Goal: Task Accomplishment & Management: Complete application form

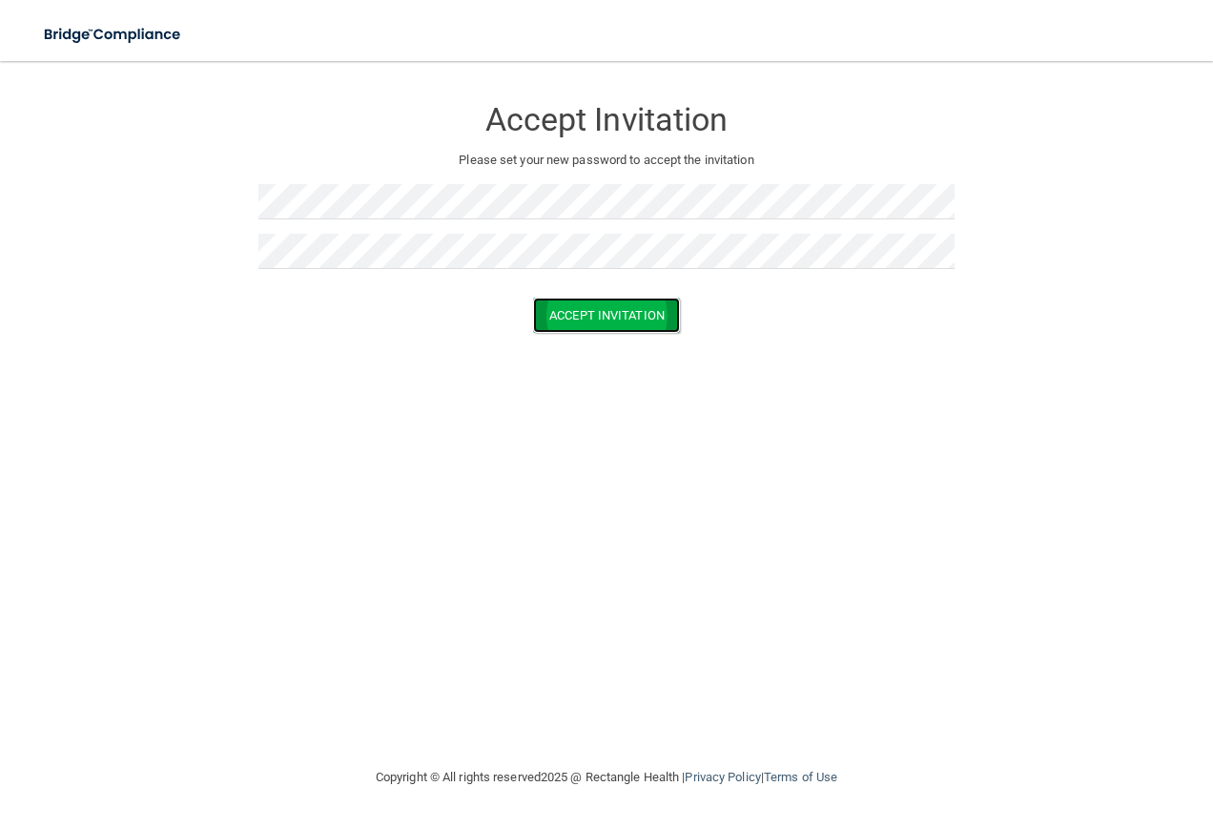
click at [636, 316] on button "Accept Invitation" at bounding box center [606, 315] width 147 height 35
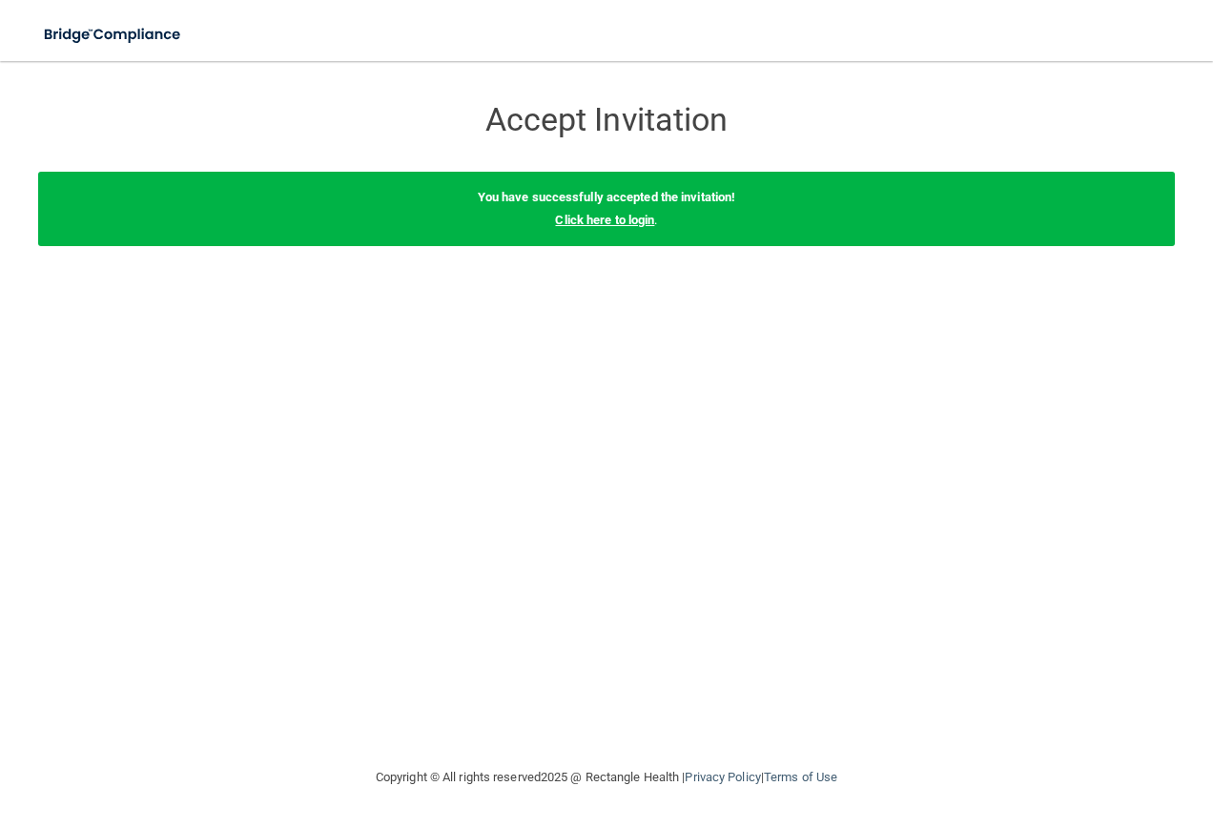
click at [606, 218] on link "Click here to login" at bounding box center [604, 220] width 99 height 14
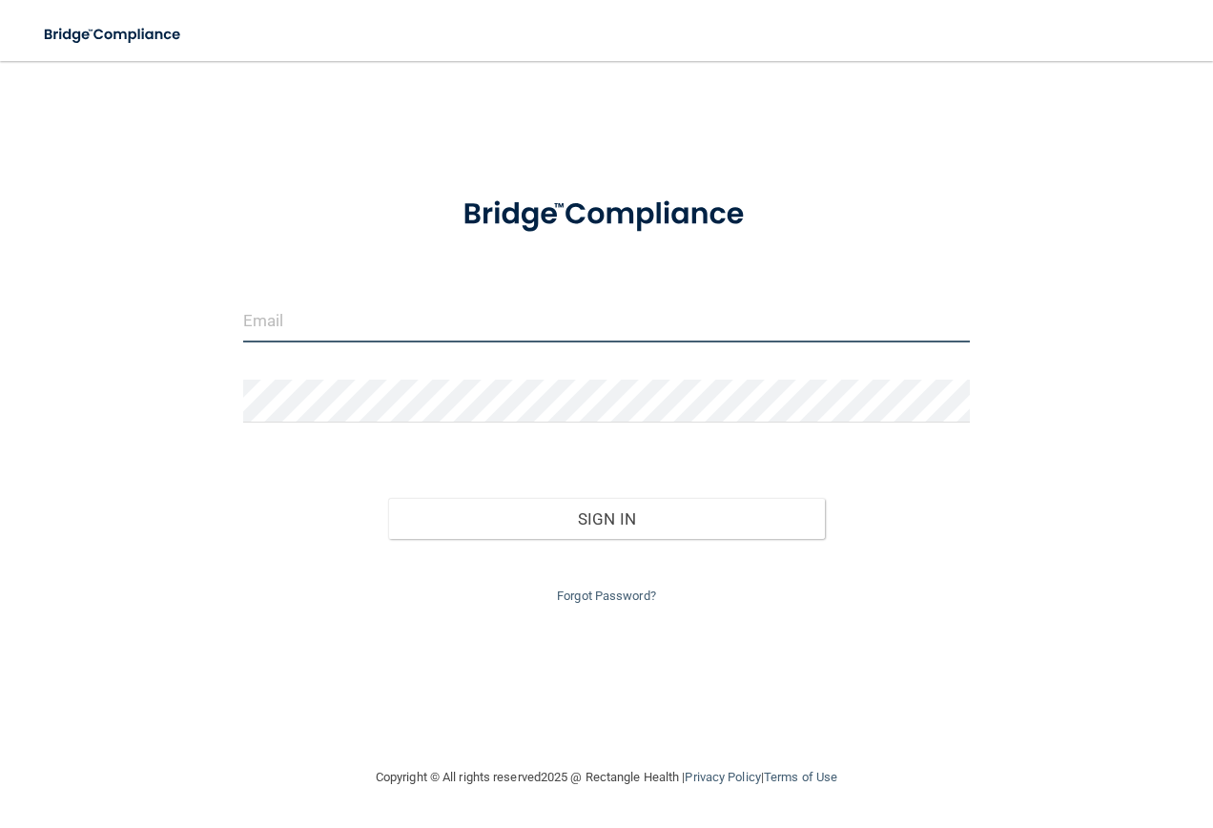
click at [265, 328] on input "email" at bounding box center [607, 320] width 728 height 43
type input "[EMAIL_ADDRESS][DOMAIN_NAME]"
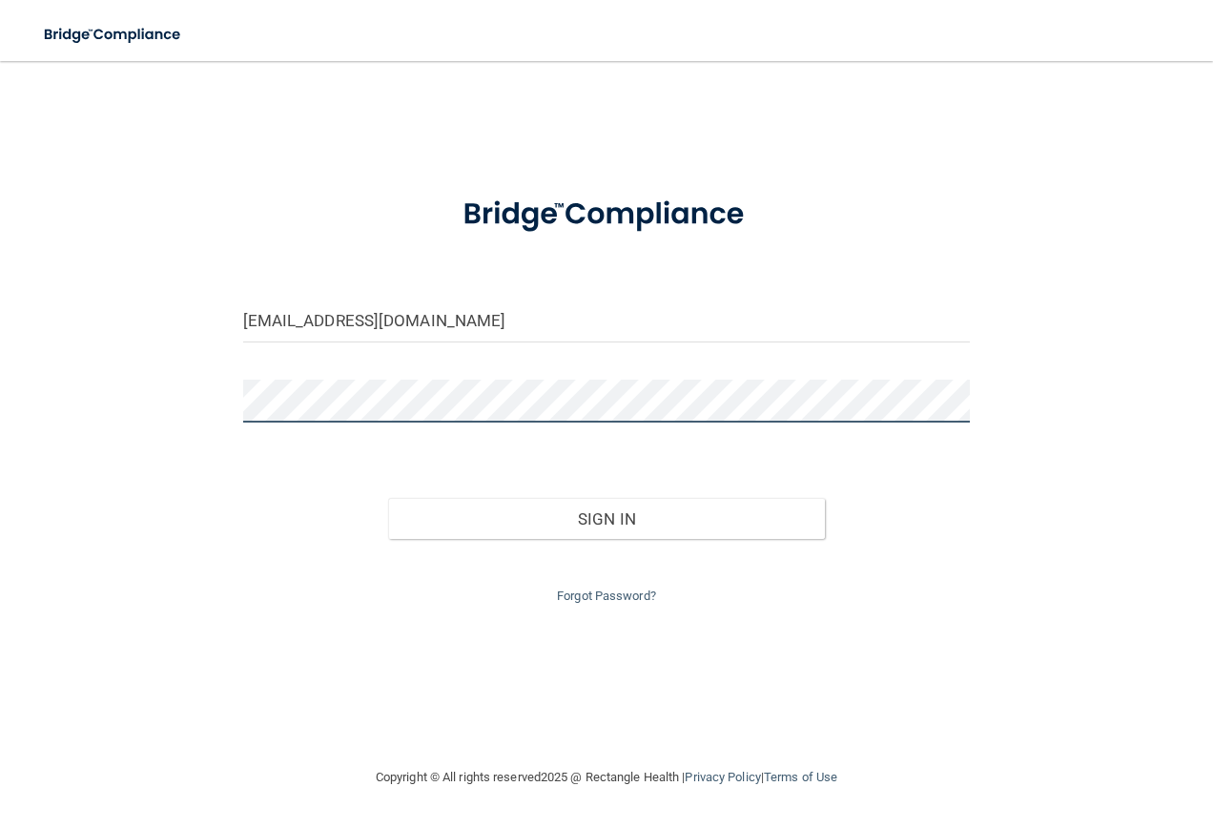
click at [388, 498] on button "Sign In" at bounding box center [606, 519] width 437 height 42
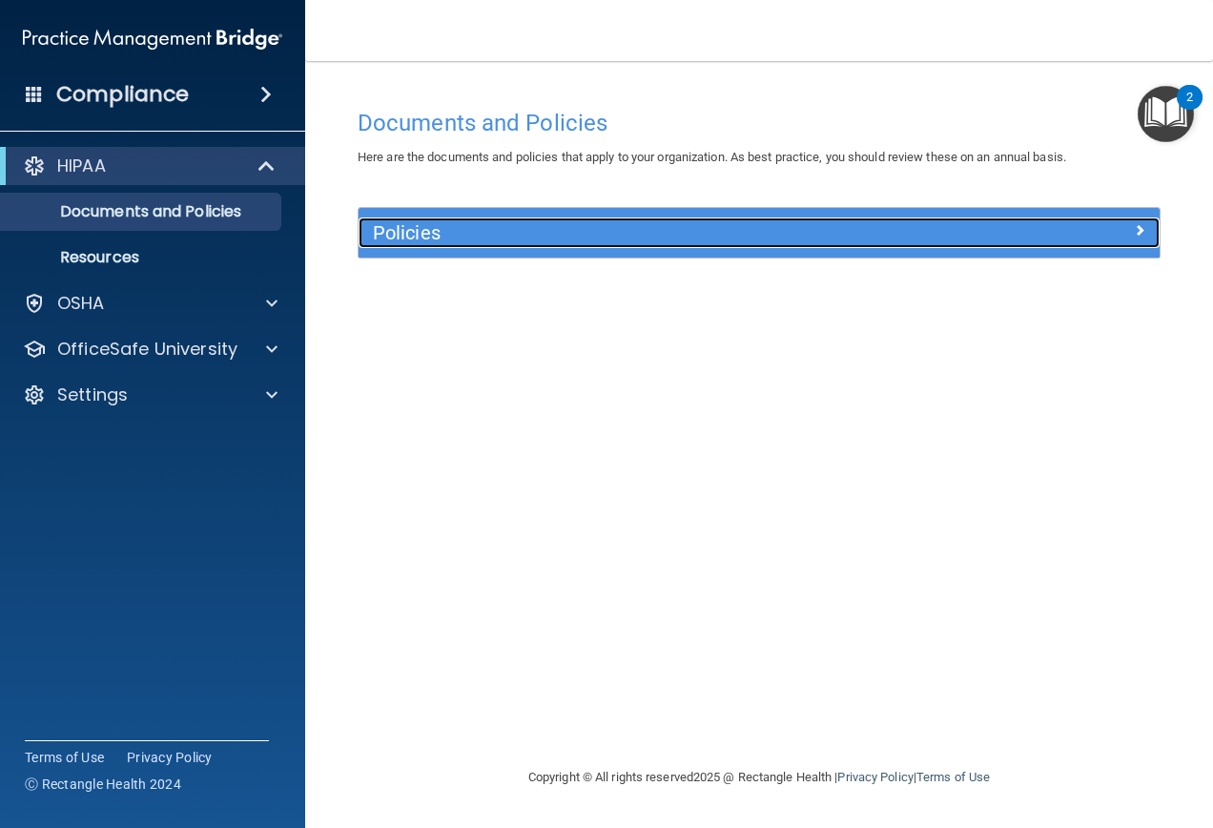
click at [610, 239] on h5 "Policies" at bounding box center [659, 232] width 572 height 21
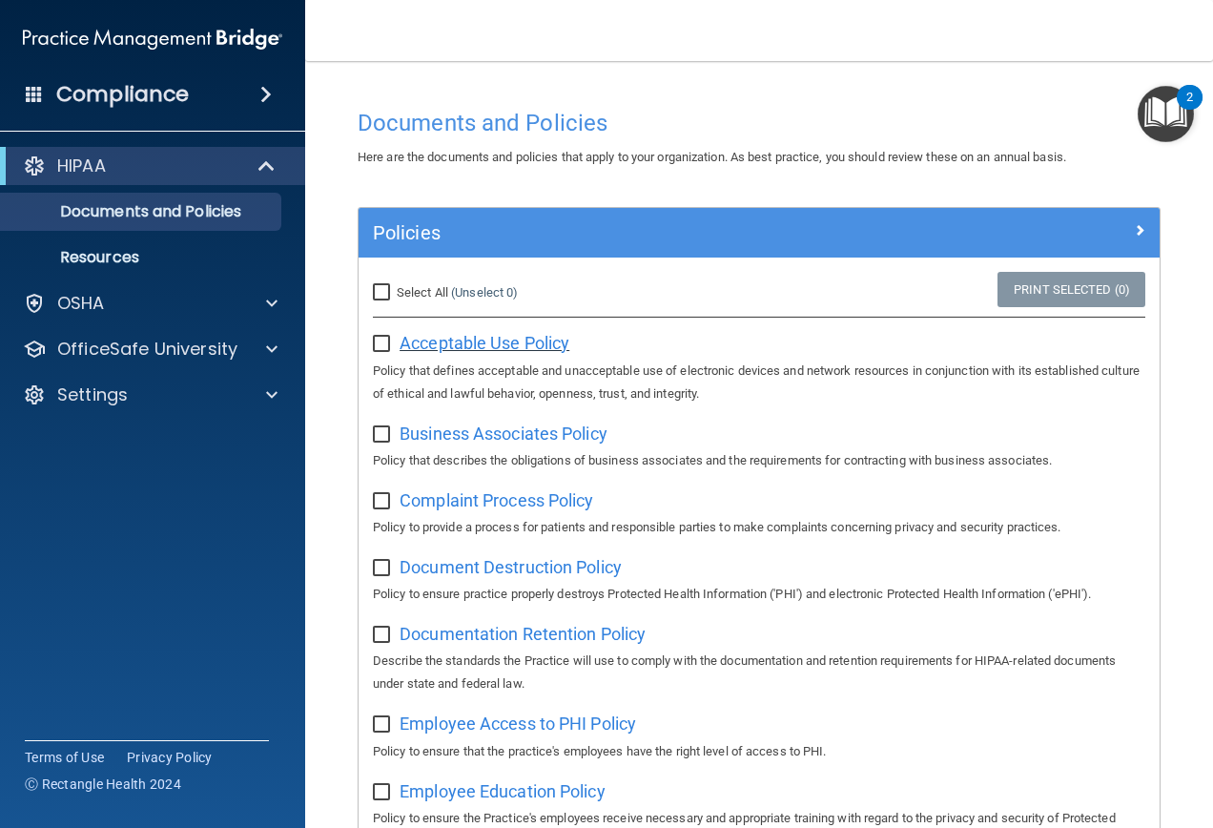
click at [469, 349] on span "Acceptable Use Policy" at bounding box center [485, 343] width 170 height 20
click at [1170, 126] on img "Open Resource Center, 2 new notifications" at bounding box center [1166, 114] width 56 height 56
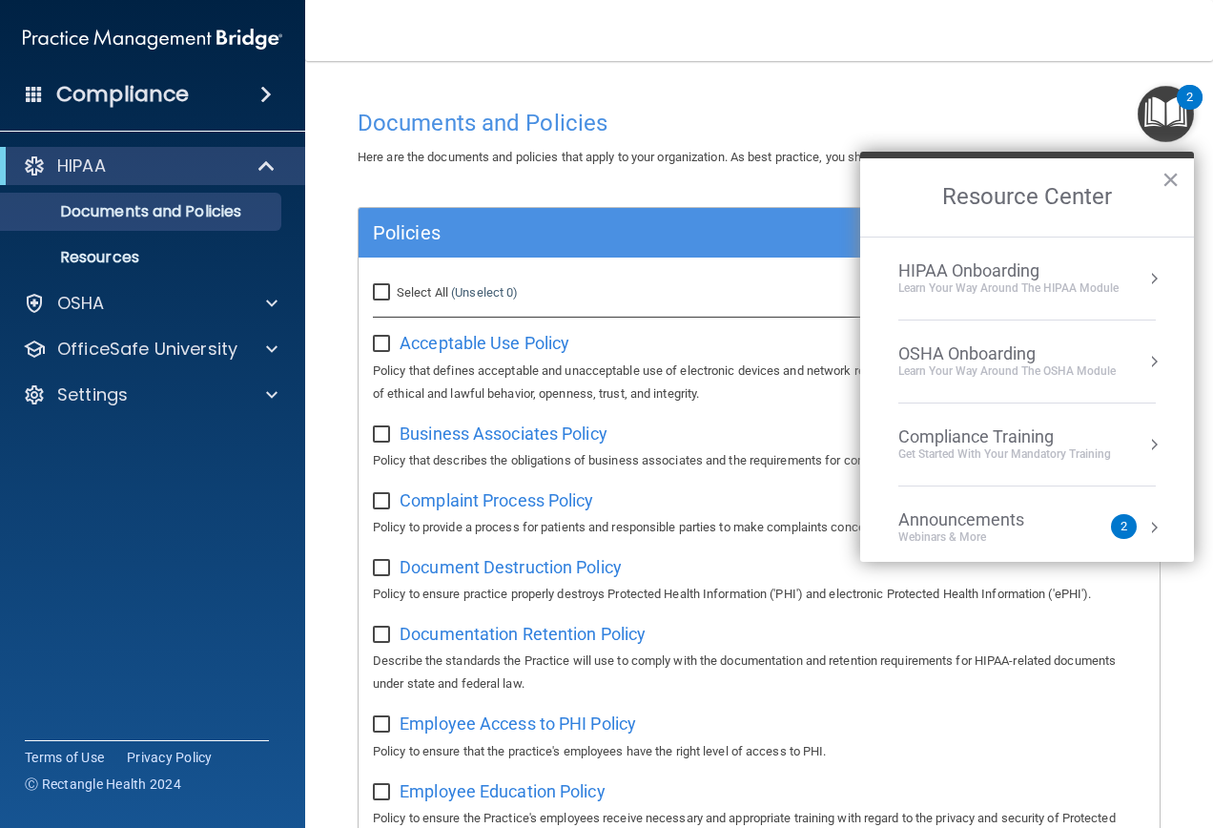
click at [1170, 126] on img "Open Resource Center, 2 new notifications" at bounding box center [1166, 114] width 56 height 56
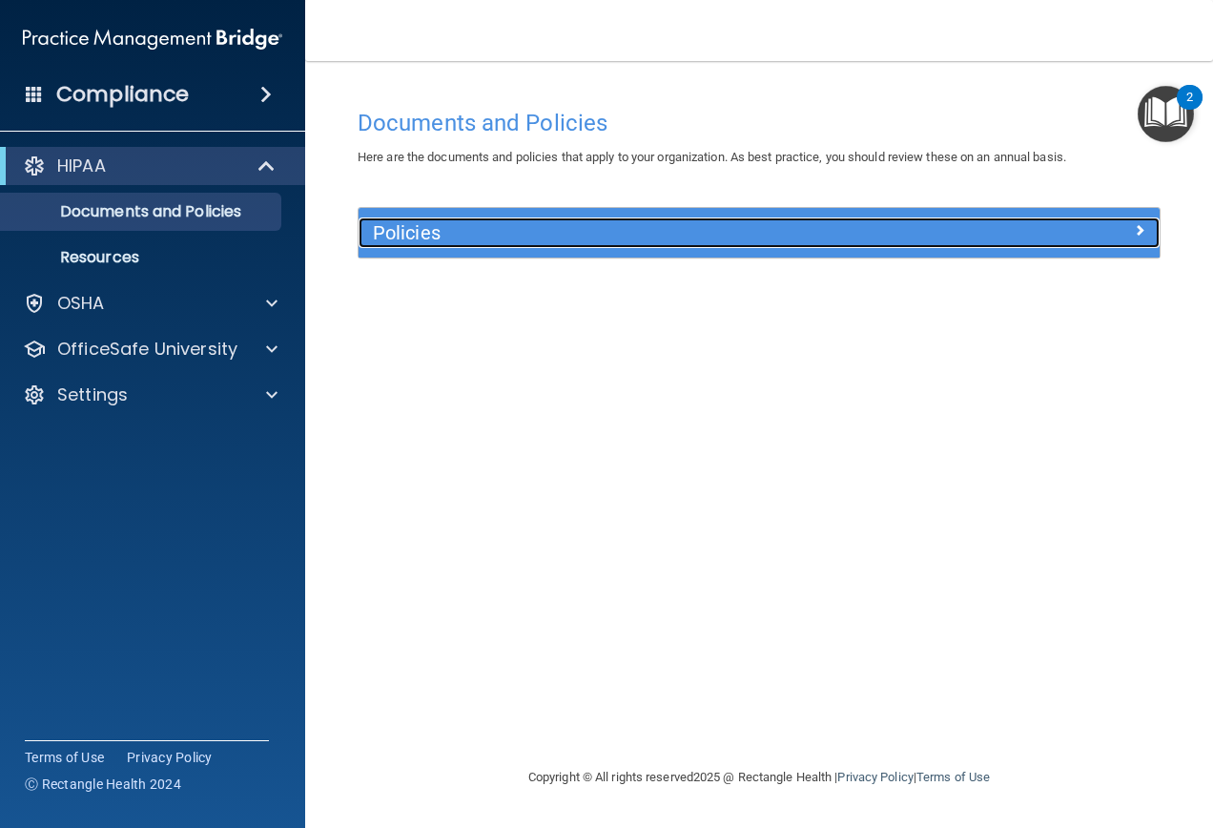
click at [559, 229] on h5 "Policies" at bounding box center [659, 232] width 572 height 21
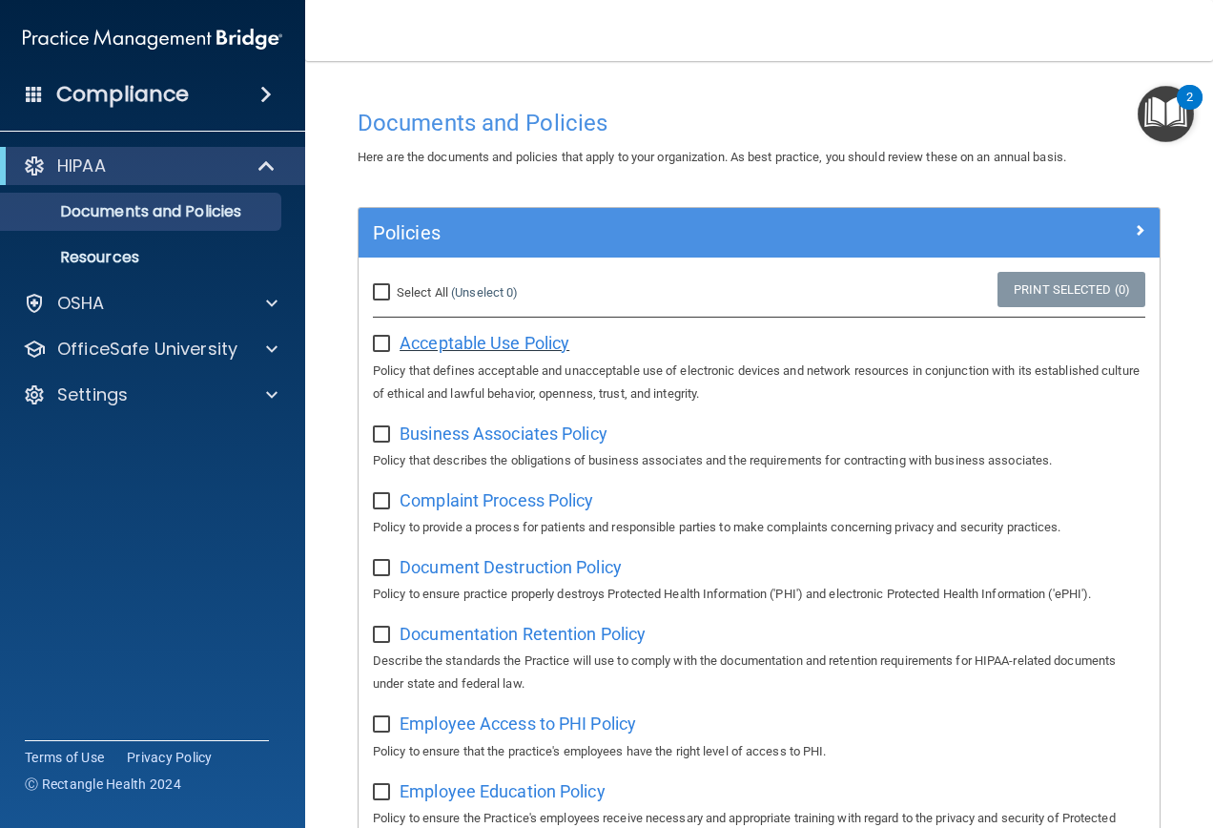
click at [540, 336] on span "Acceptable Use Policy" at bounding box center [485, 343] width 170 height 20
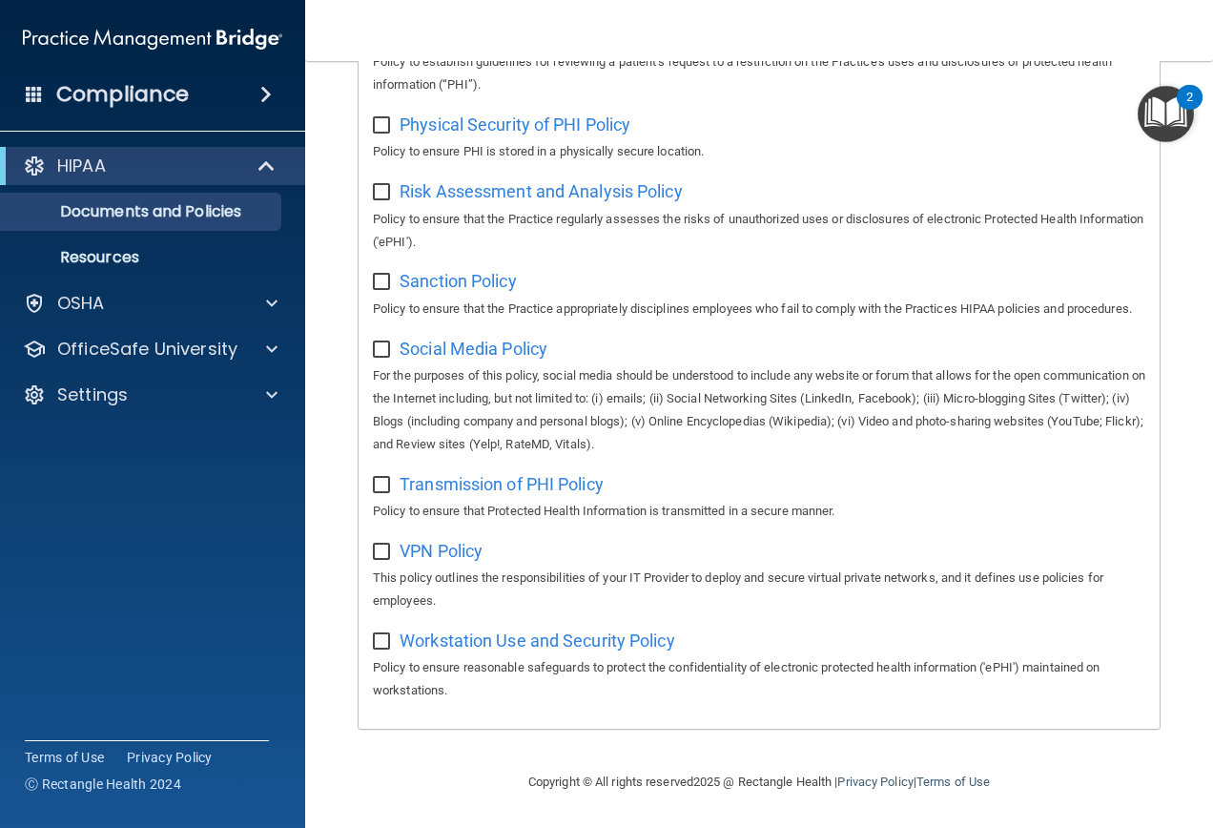
scroll to position [1359, 0]
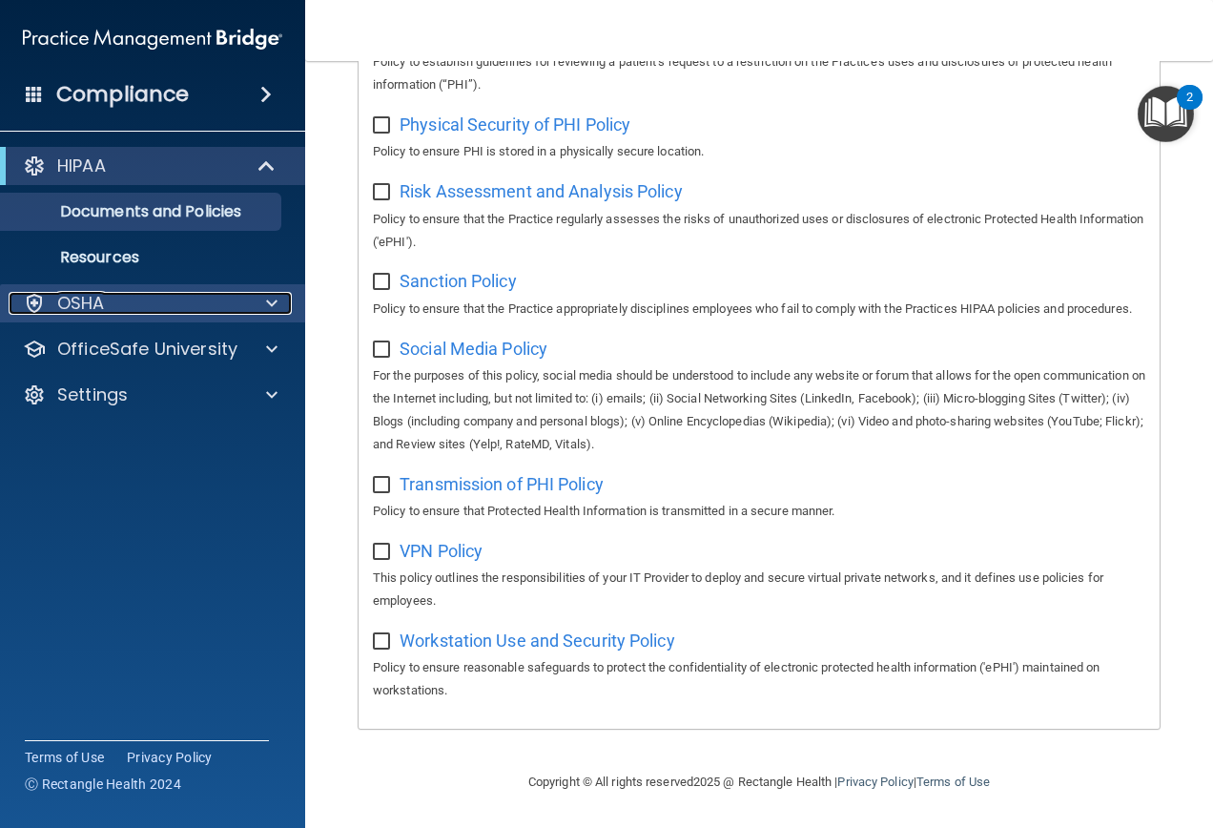
click at [250, 304] on div at bounding box center [269, 303] width 48 height 23
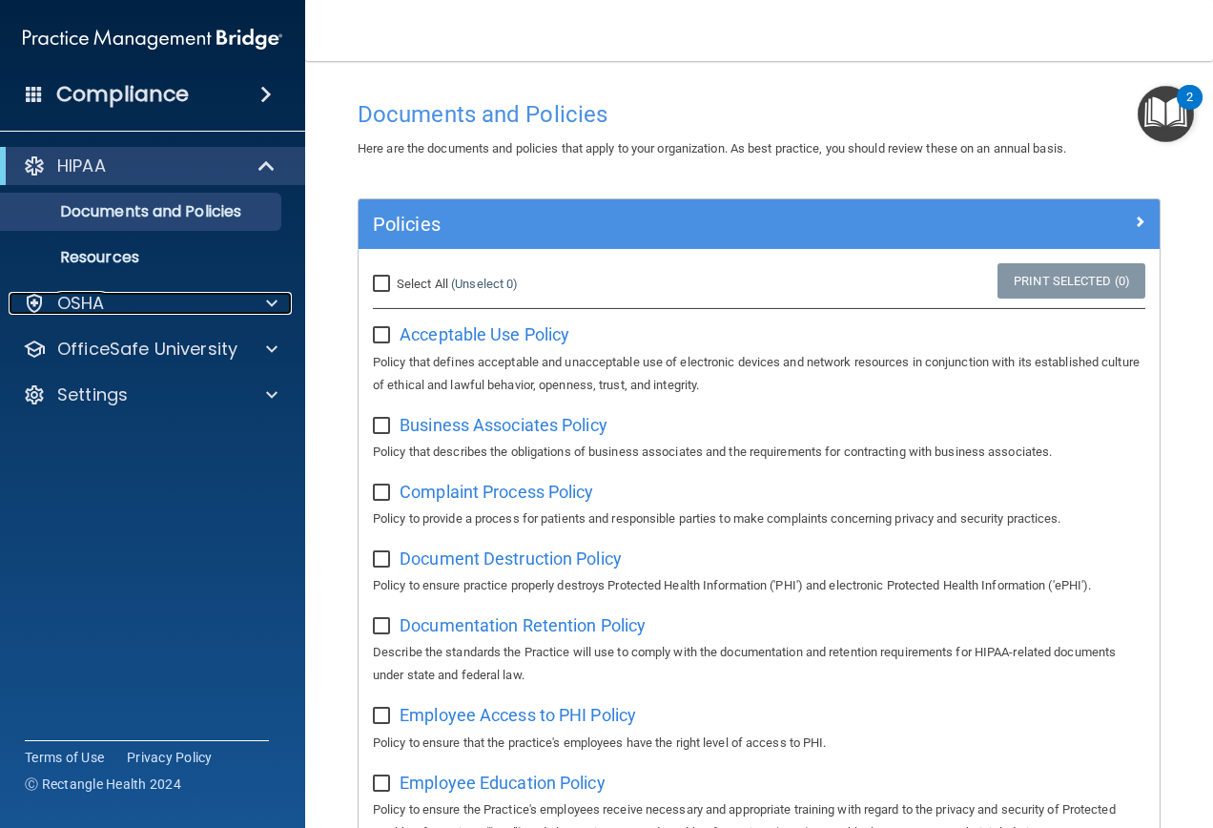
scroll to position [0, 0]
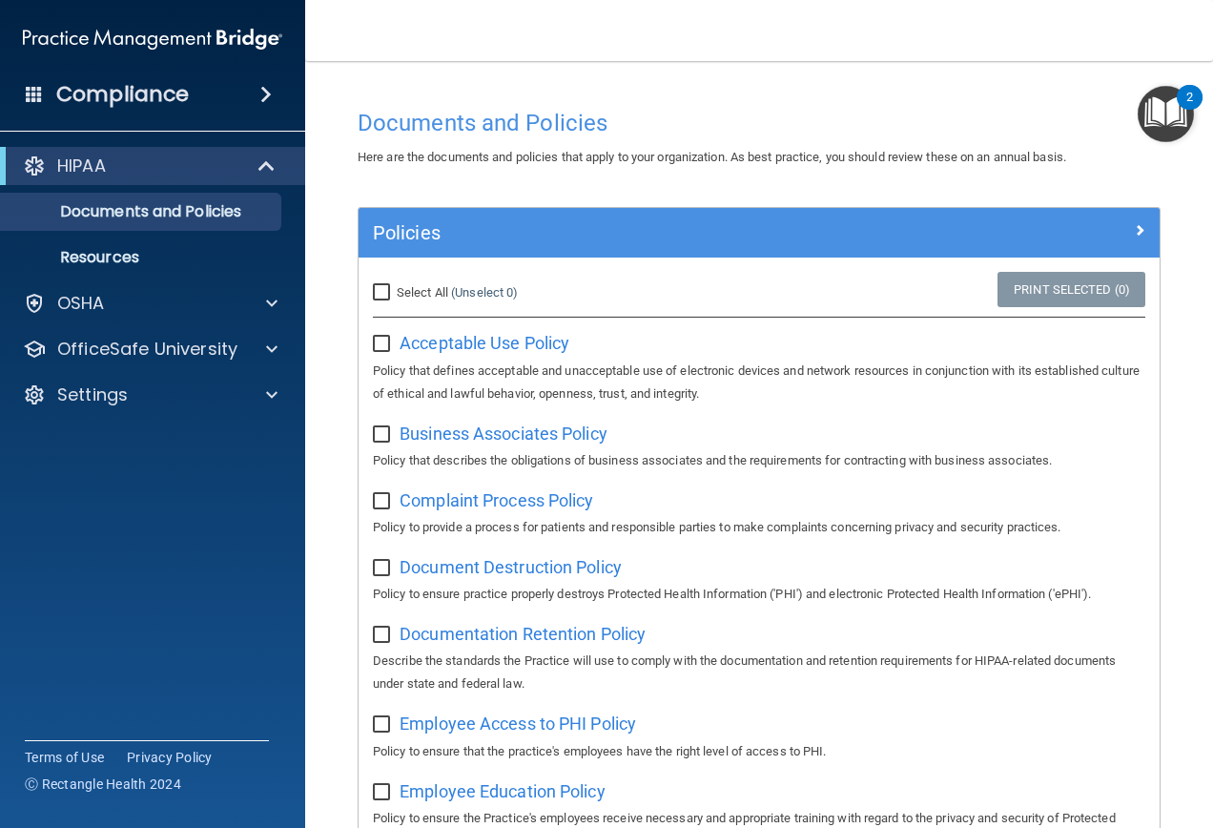
click at [388, 287] on input "Select All (Unselect 0) Unselect All" at bounding box center [384, 292] width 22 height 15
checkbox input "true"
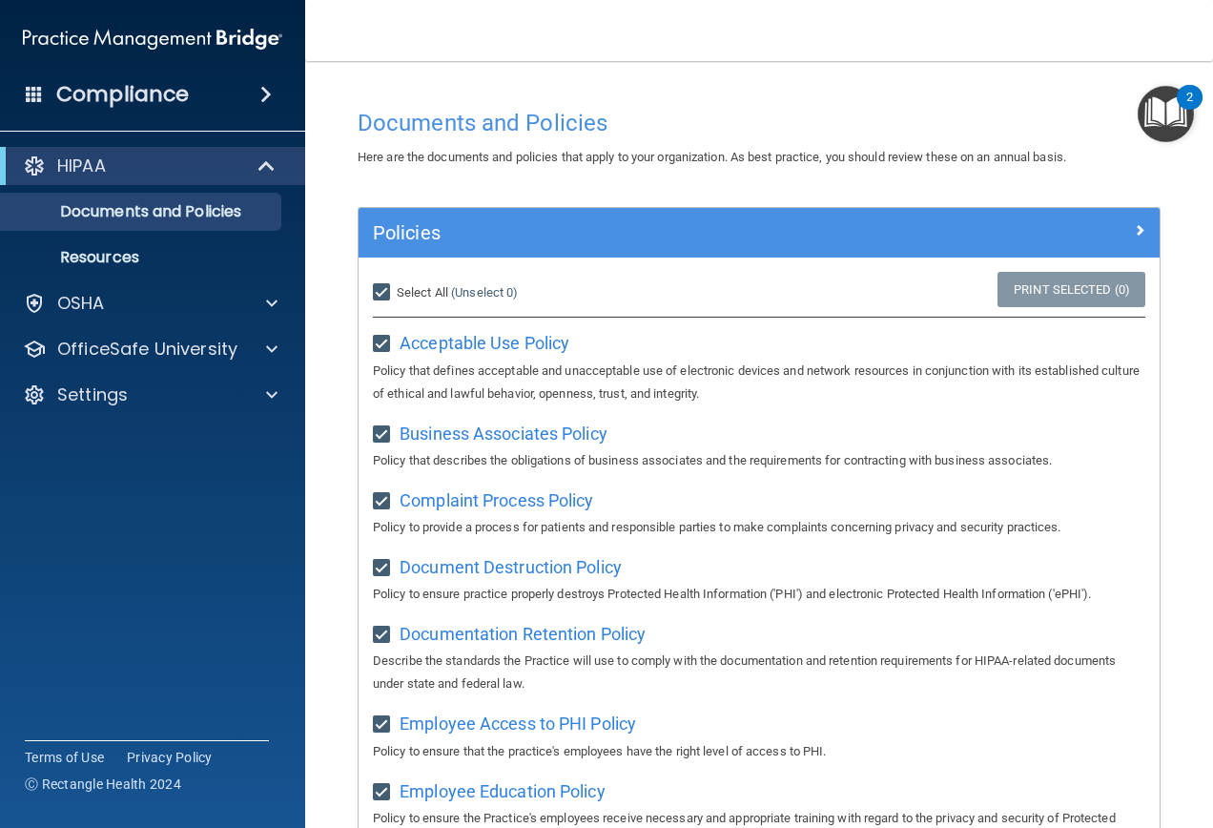
checkbox input "true"
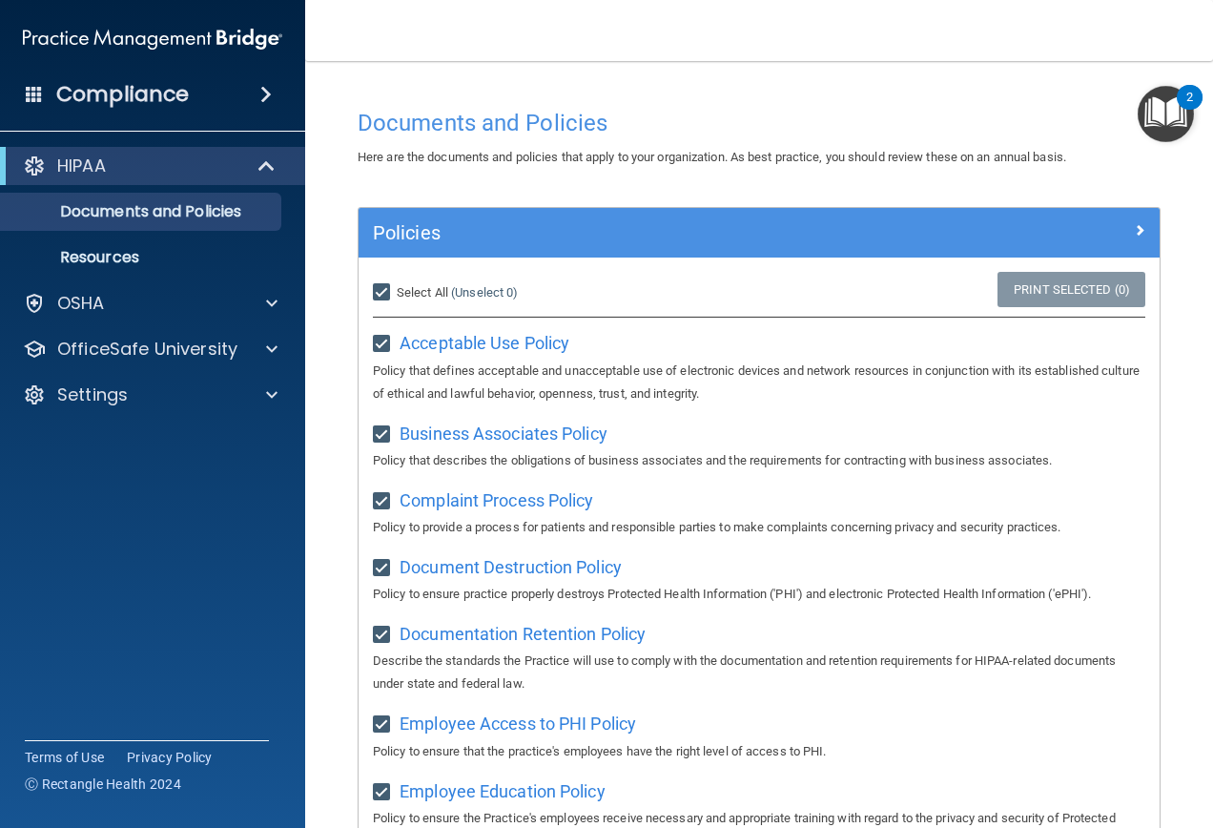
checkbox input "true"
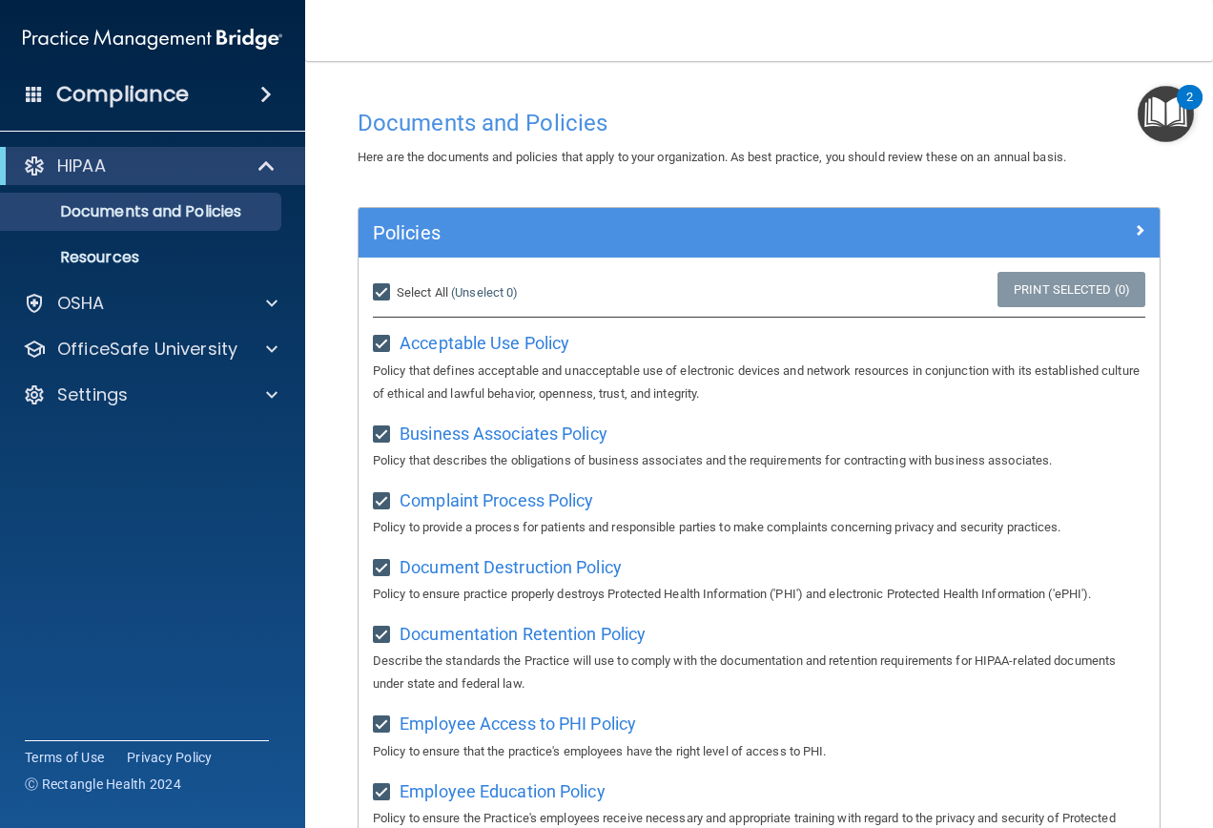
checkbox input "true"
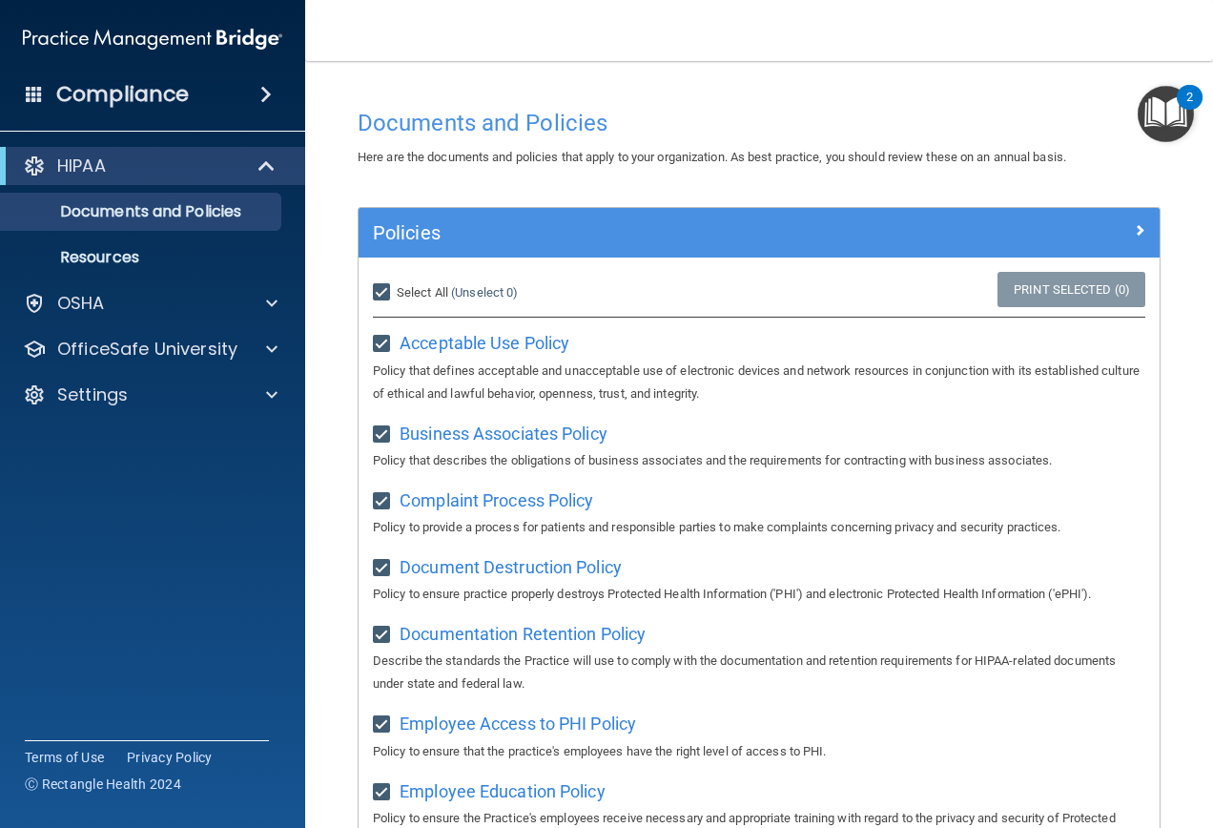
checkbox input "true"
click at [388, 287] on input "Select All (Unselect 21) Unselect All" at bounding box center [384, 292] width 22 height 15
checkbox input "false"
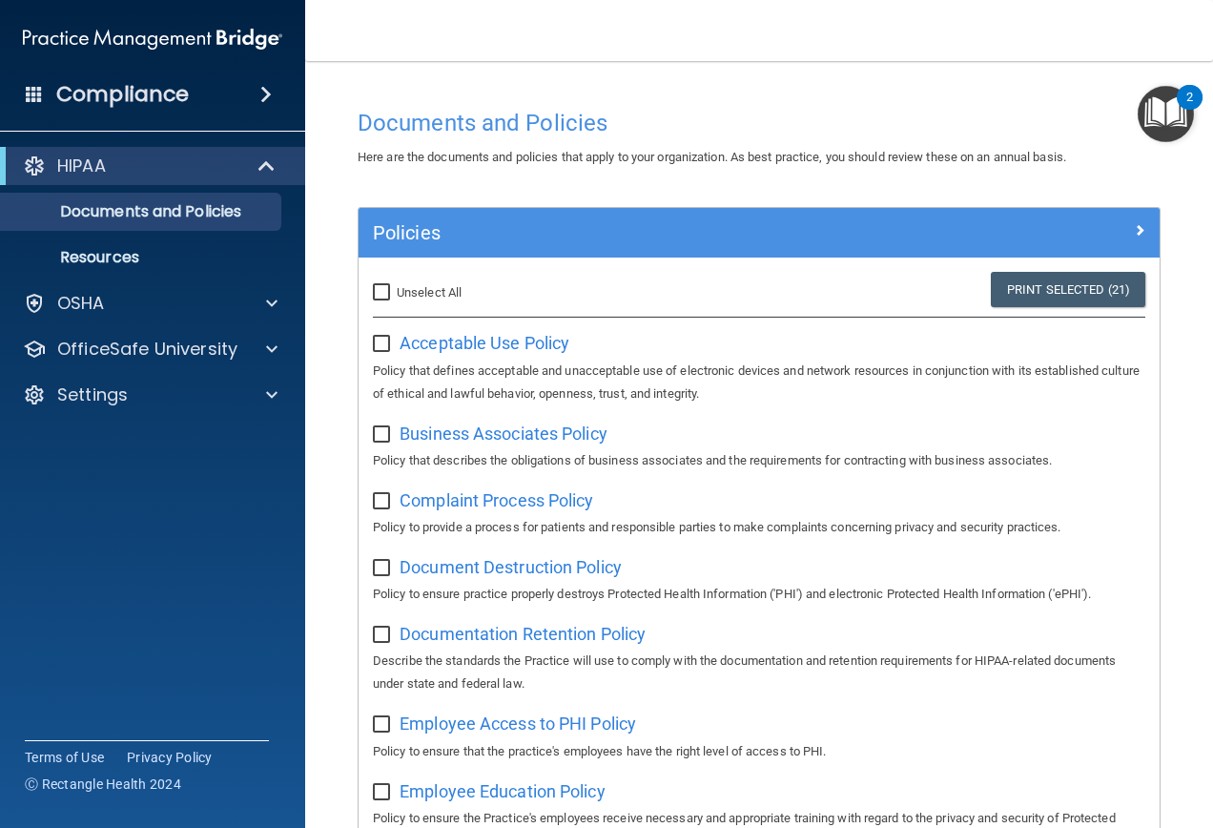
checkbox input "false"
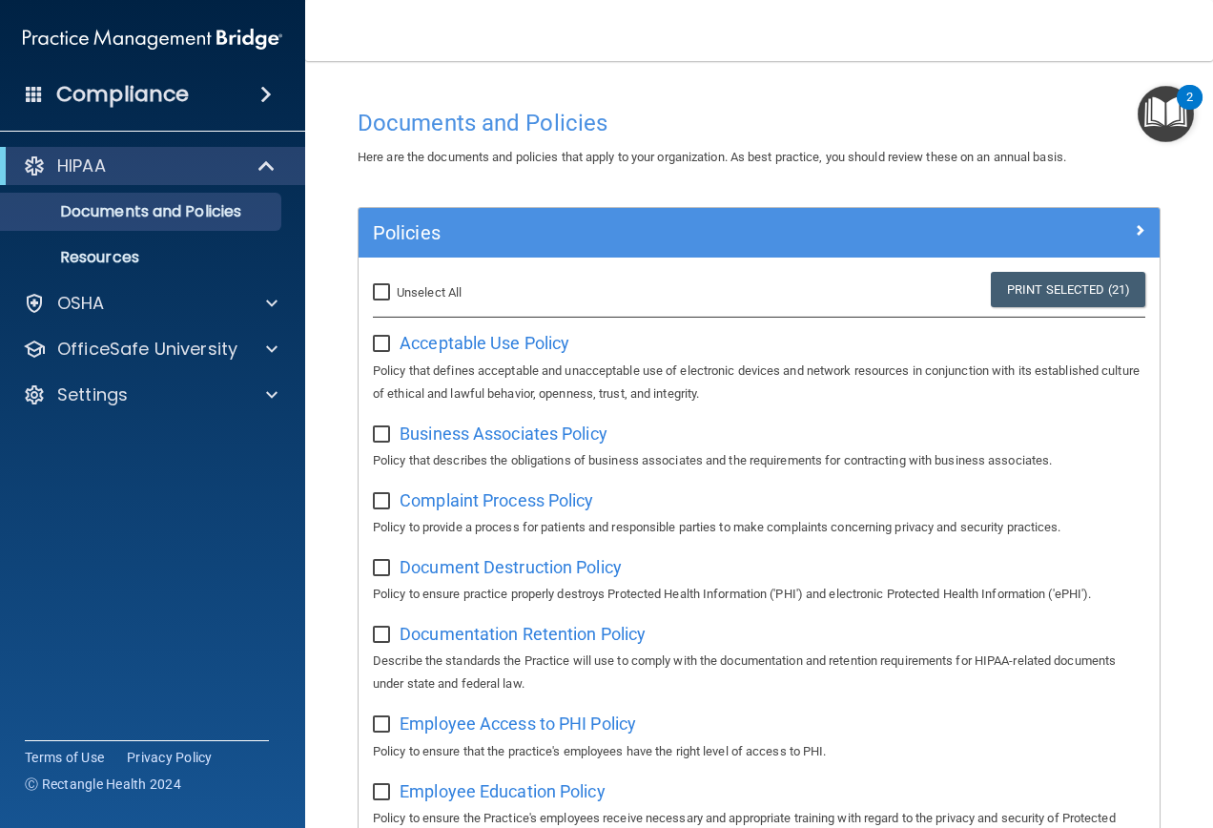
checkbox input "false"
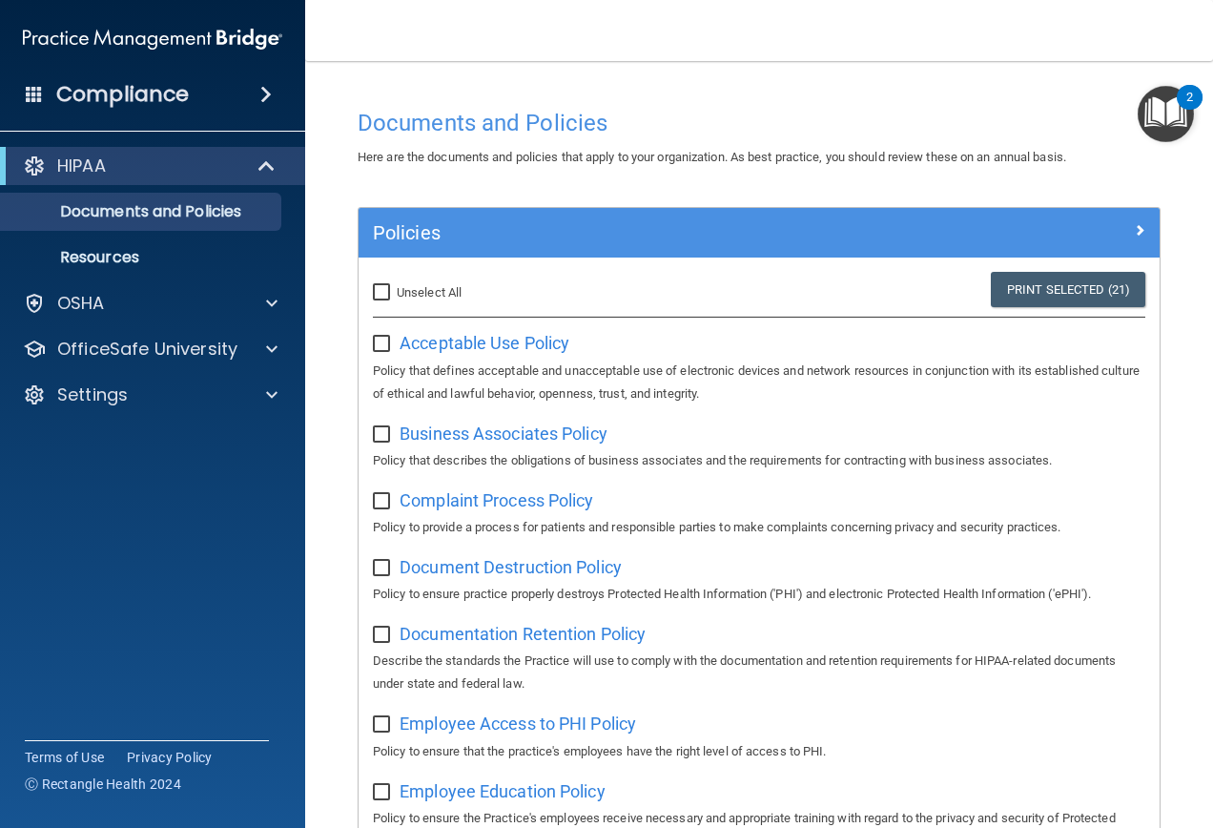
checkbox input "false"
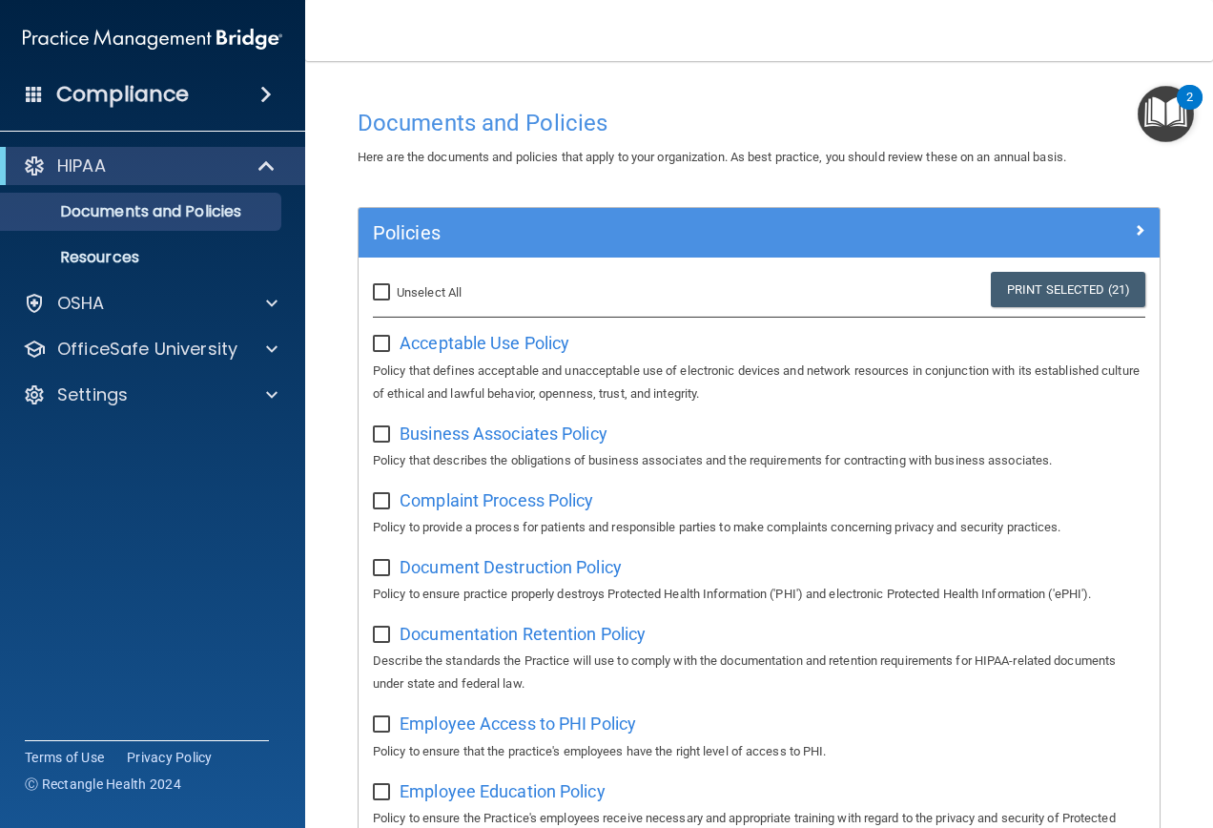
checkbox input "false"
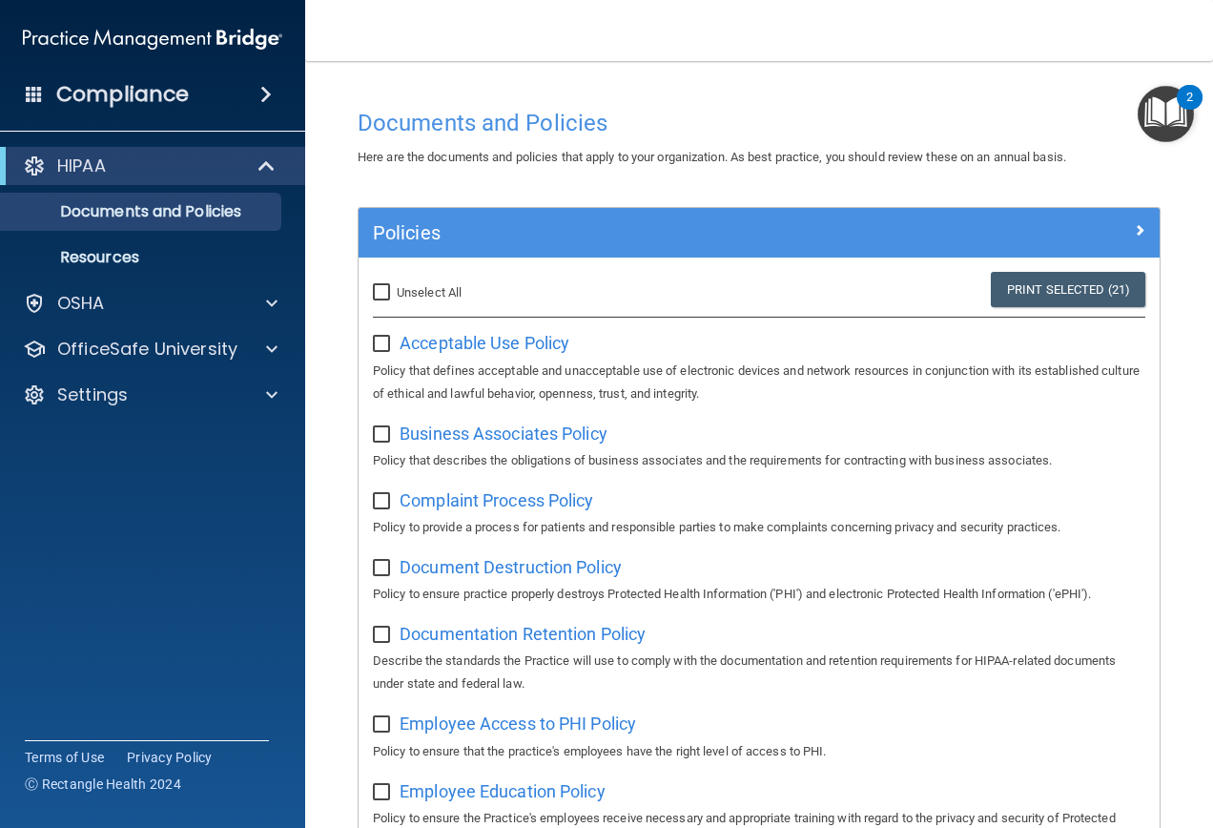
checkbox input "false"
click at [502, 345] on span "Acceptable Use Policy" at bounding box center [485, 343] width 170 height 20
